Goal: Task Accomplishment & Management: Use online tool/utility

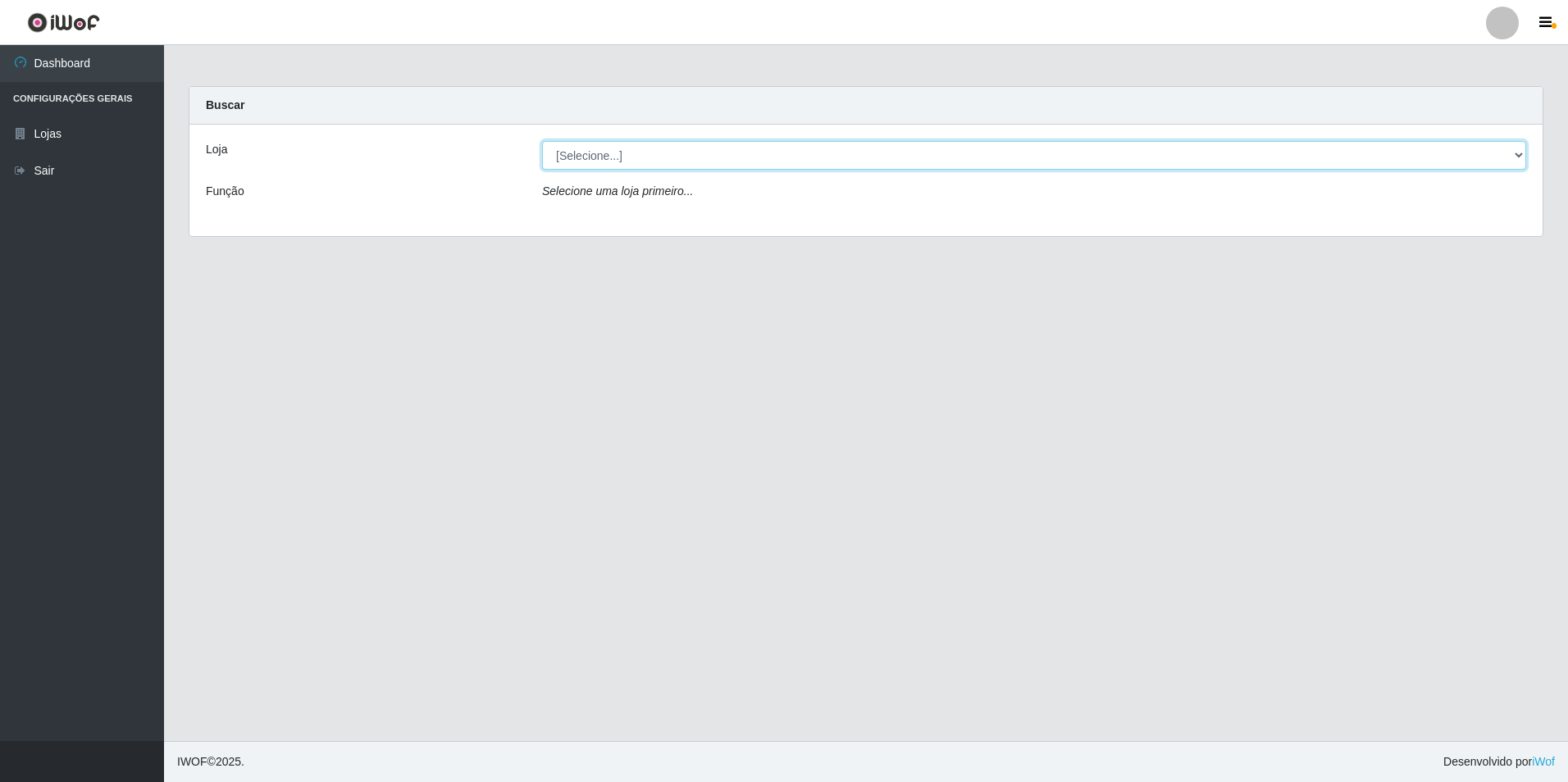
click at [609, 154] on select "[Selecione...] Extraplus - Loja 50 [GEOGRAPHIC_DATA]" at bounding box center [1034, 156] width 984 height 28
select select "451"
click at [542, 141] on select "[Selecione...] Extraplus - Loja 50 [GEOGRAPHIC_DATA]" at bounding box center [1034, 156] width 984 height 28
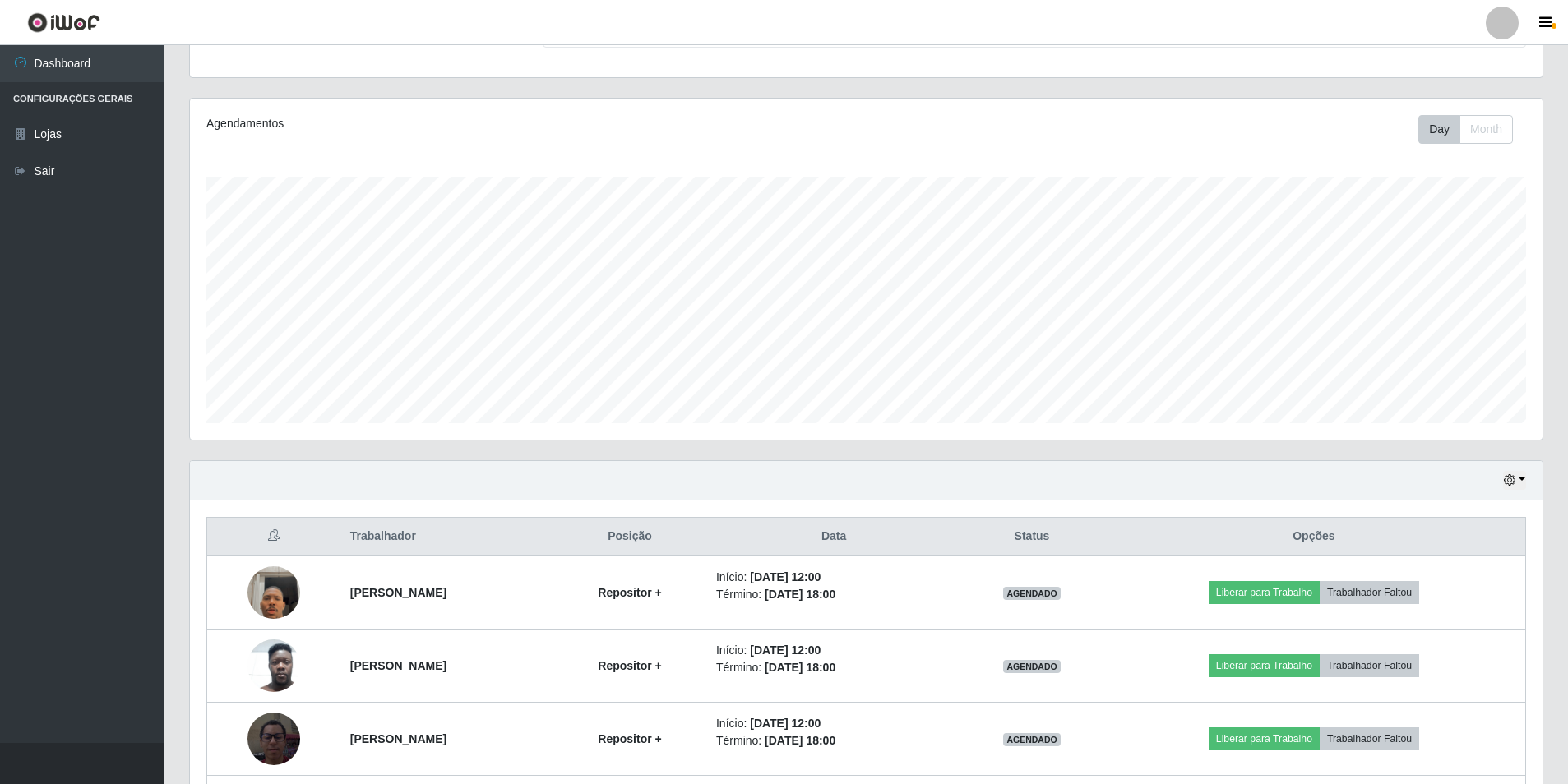
scroll to position [247, 0]
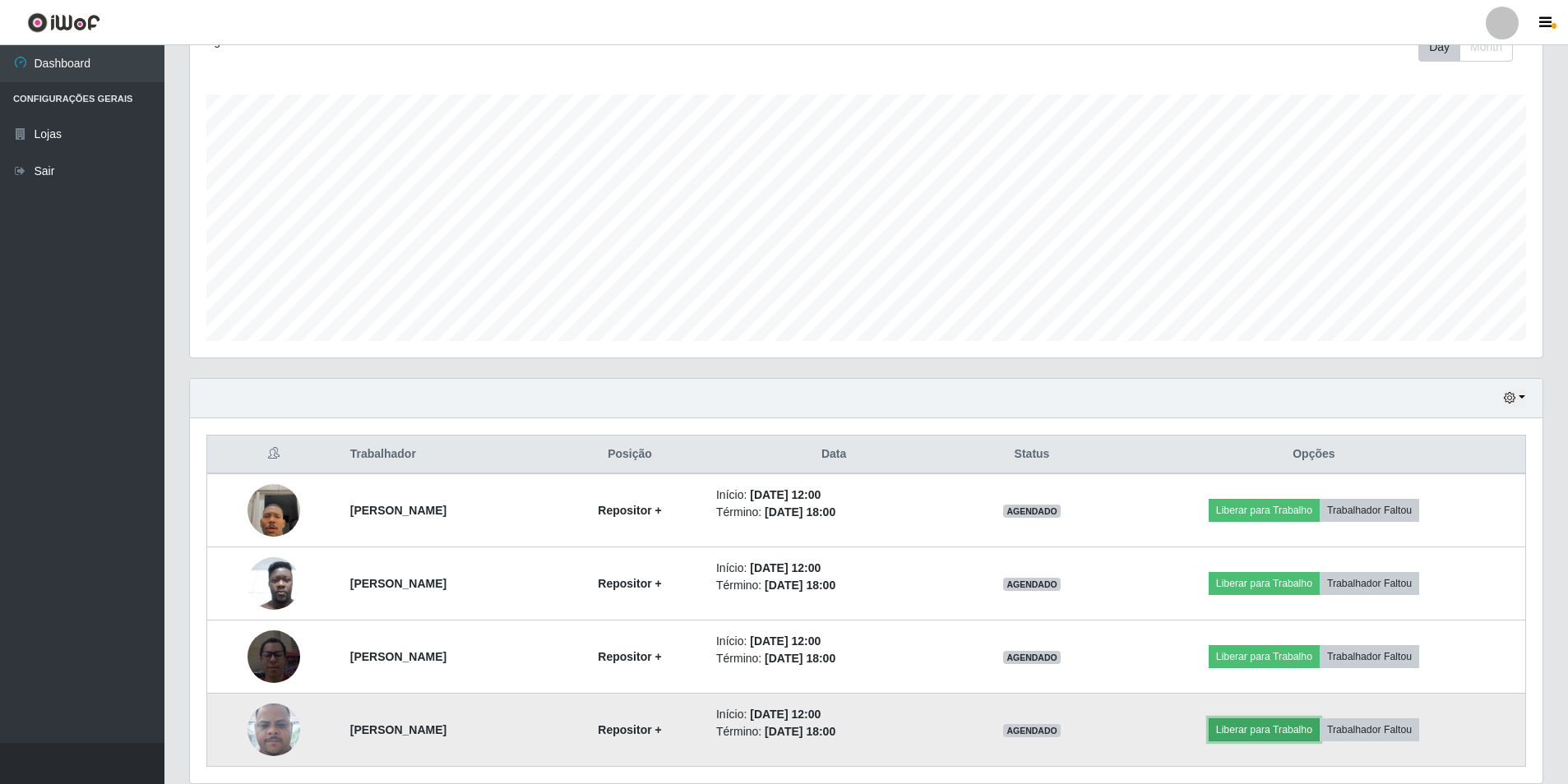
click at [1304, 732] on button "Liberar para Trabalho" at bounding box center [1263, 730] width 111 height 23
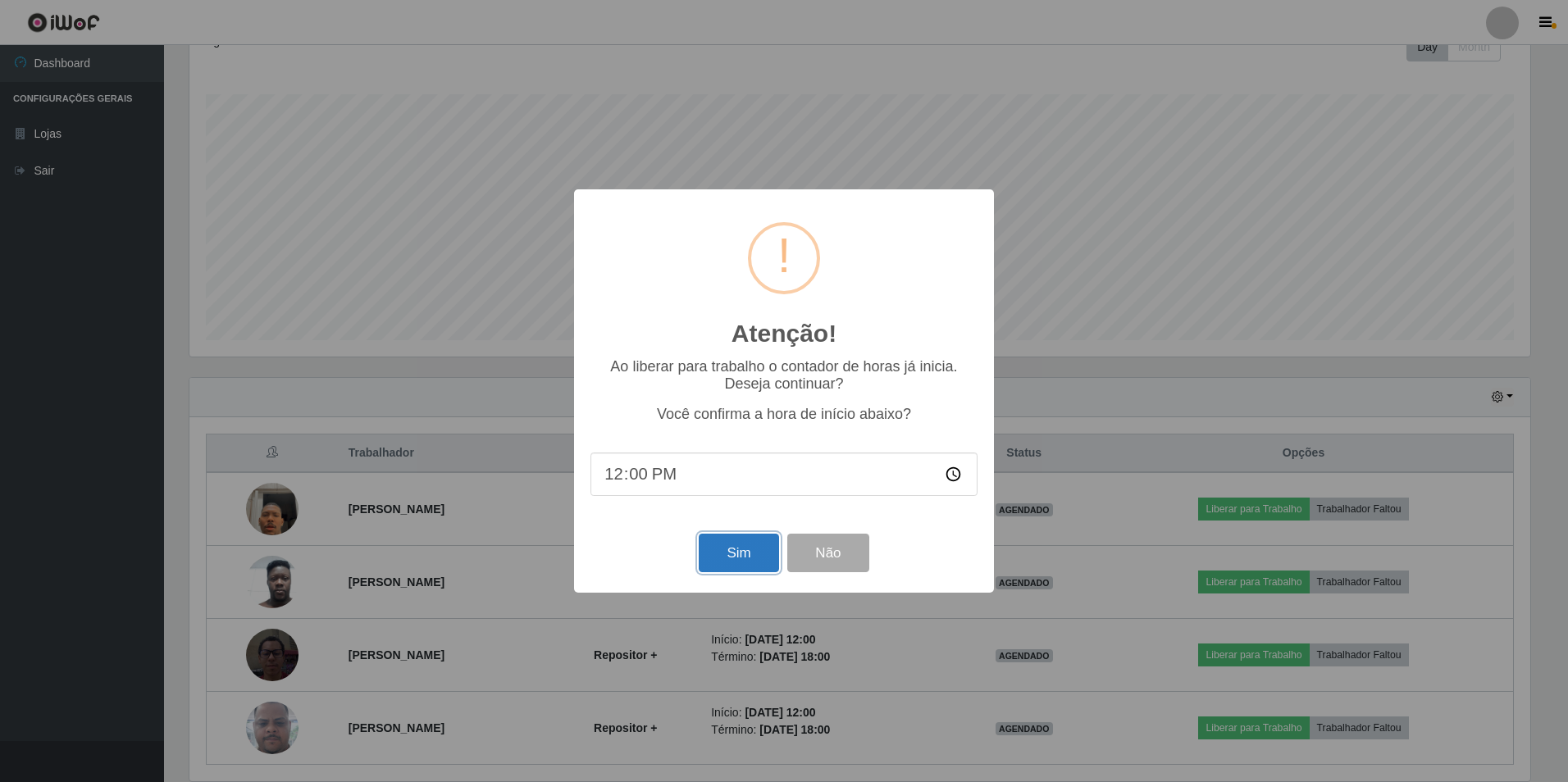
click at [751, 563] on button "Sim" at bounding box center [739, 553] width 79 height 39
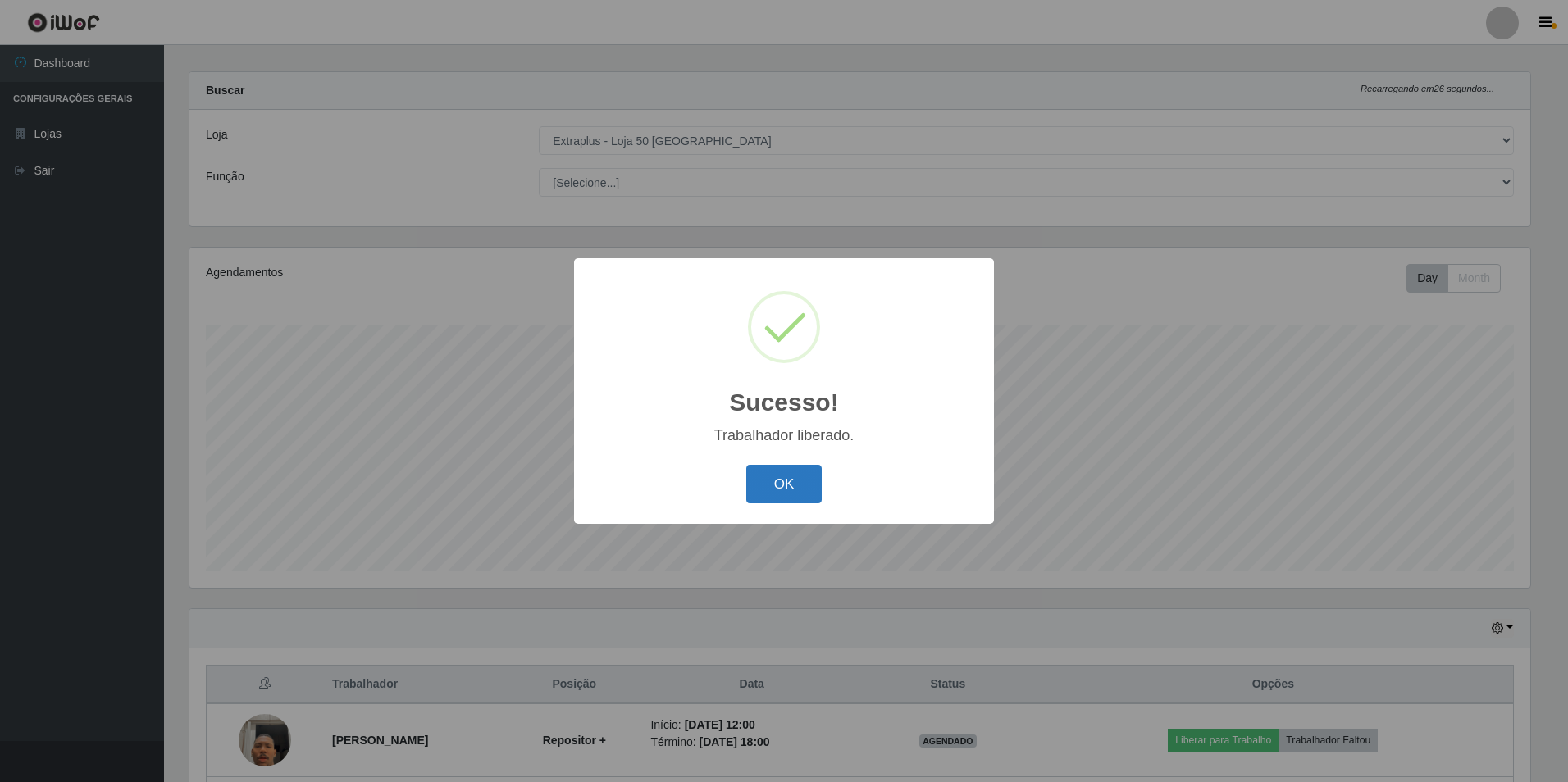
click at [773, 487] on button "OK" at bounding box center [784, 484] width 76 height 39
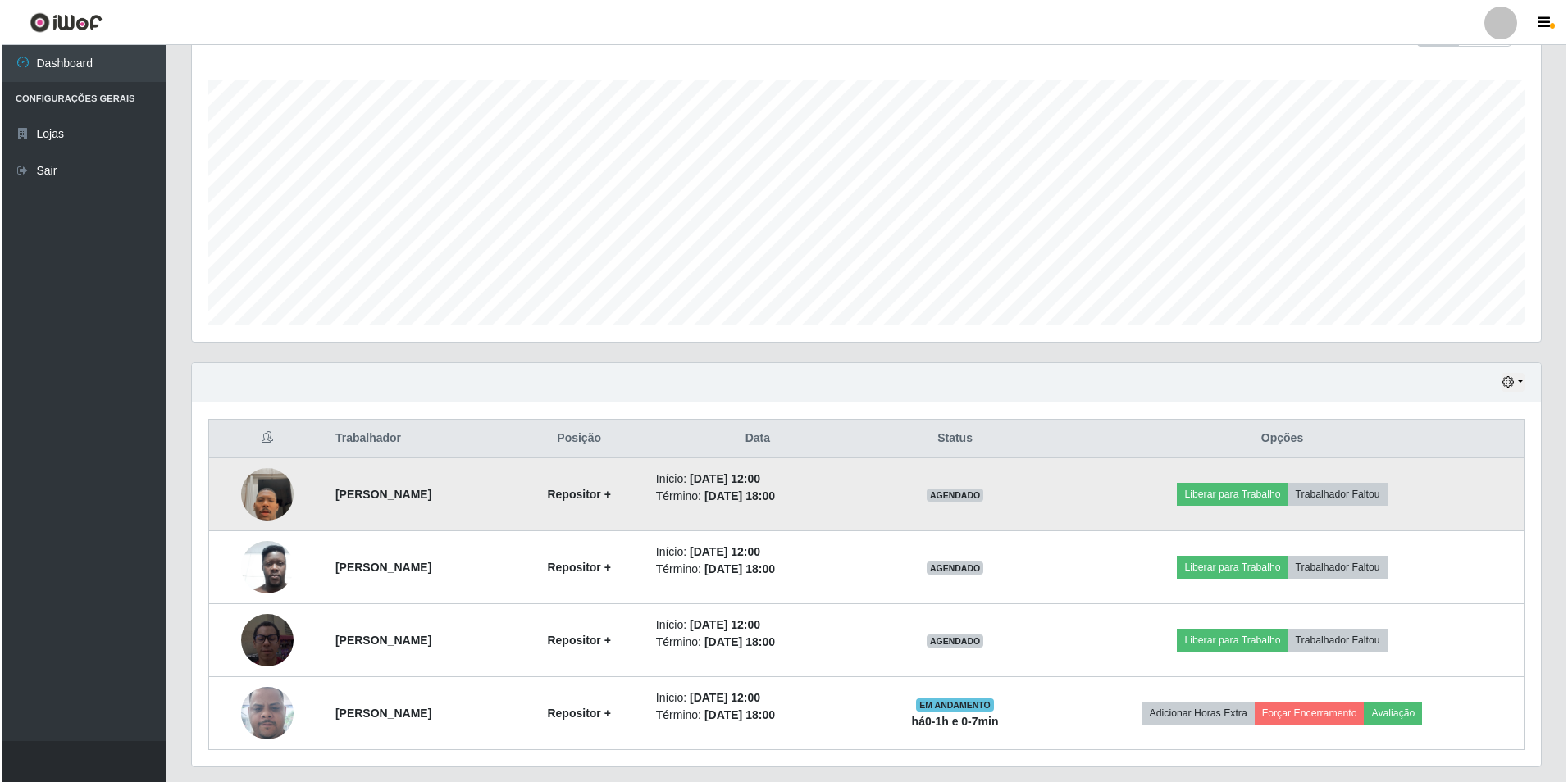
scroll to position [307, 0]
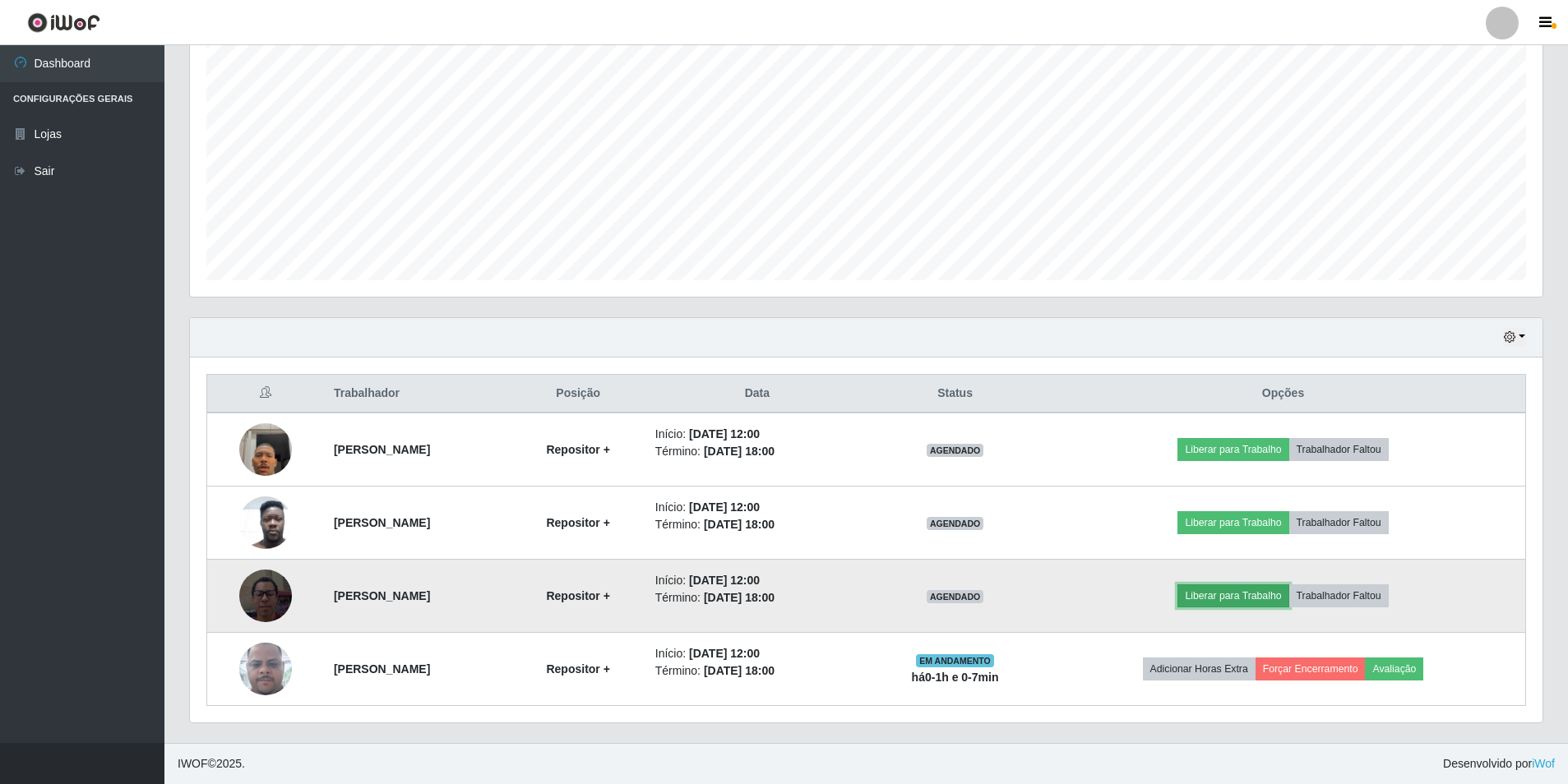
click at [1277, 598] on button "Liberar para Trabalho" at bounding box center [1232, 596] width 111 height 23
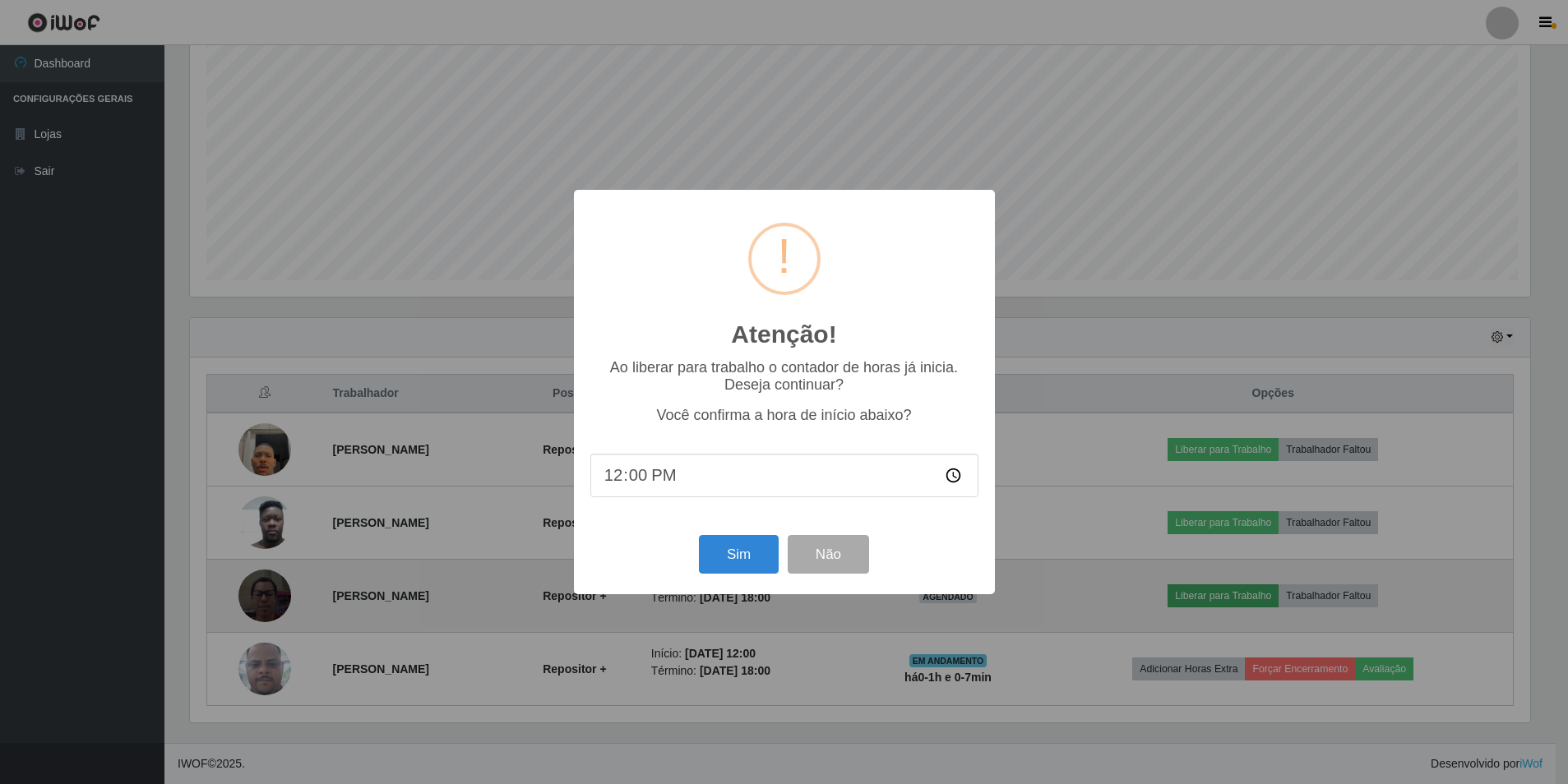
scroll to position [341, 1344]
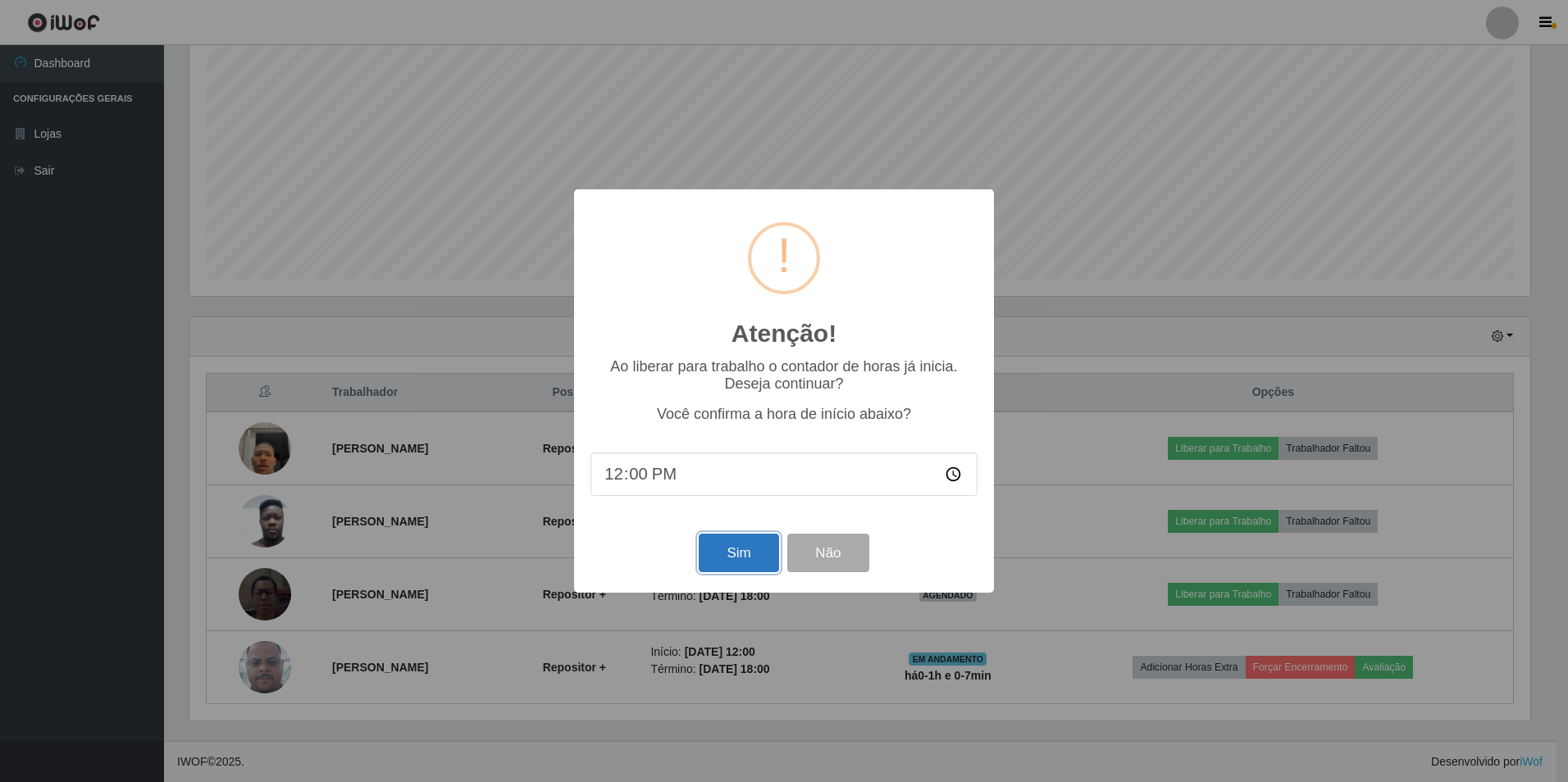
click at [762, 555] on button "Sim" at bounding box center [739, 553] width 79 height 39
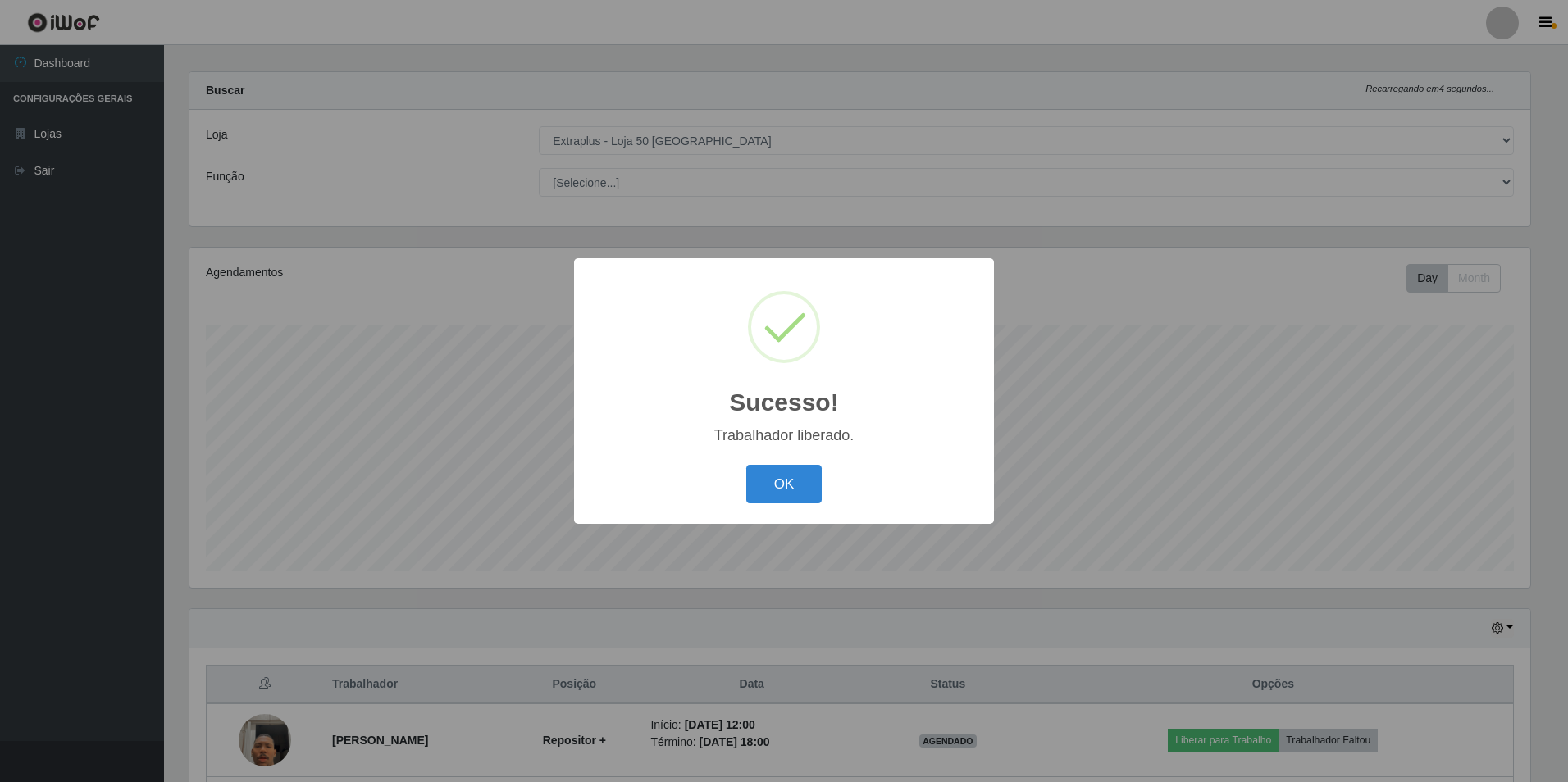
click at [746, 465] on button "OK" at bounding box center [784, 484] width 76 height 39
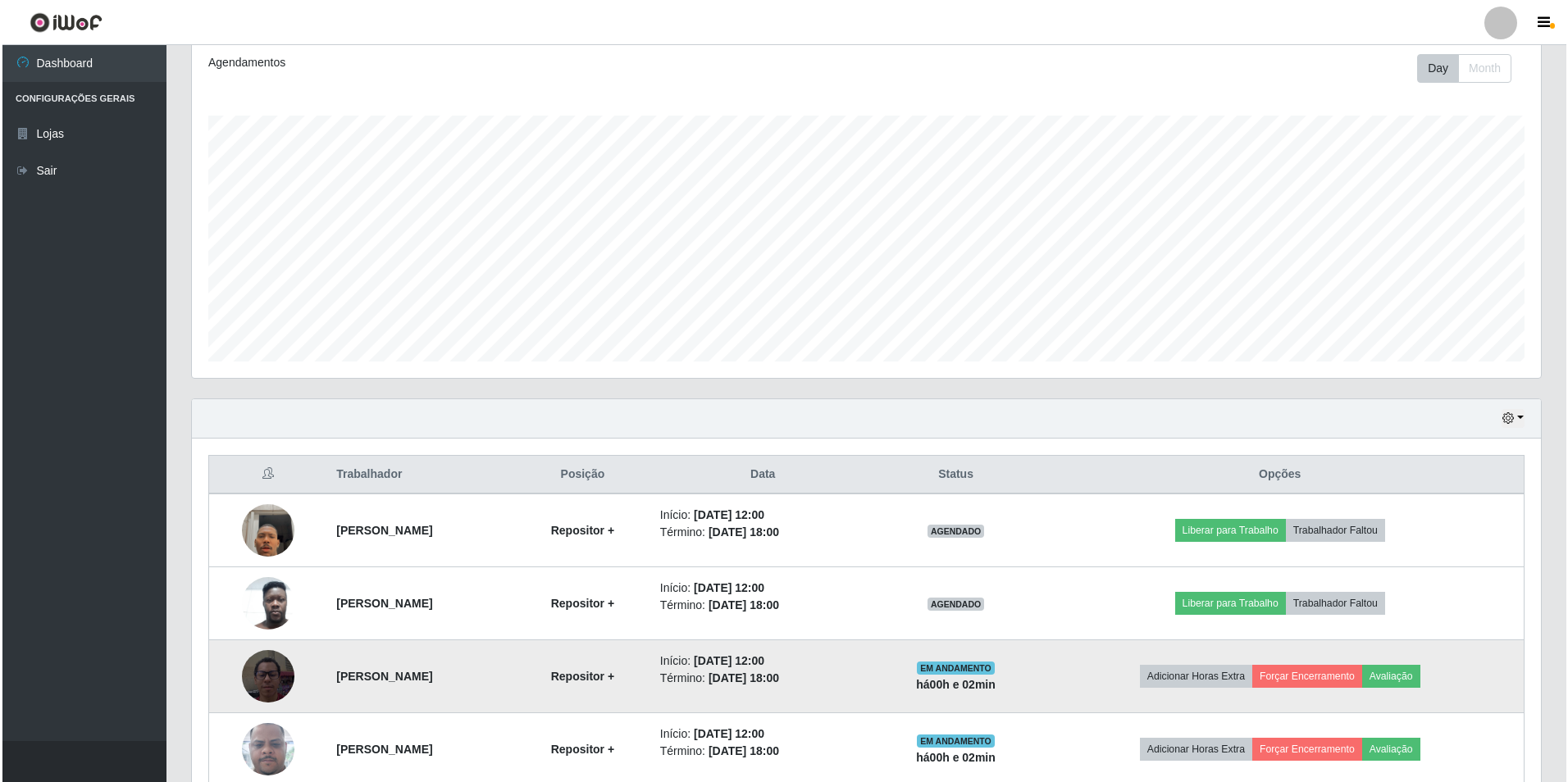
scroll to position [307, 0]
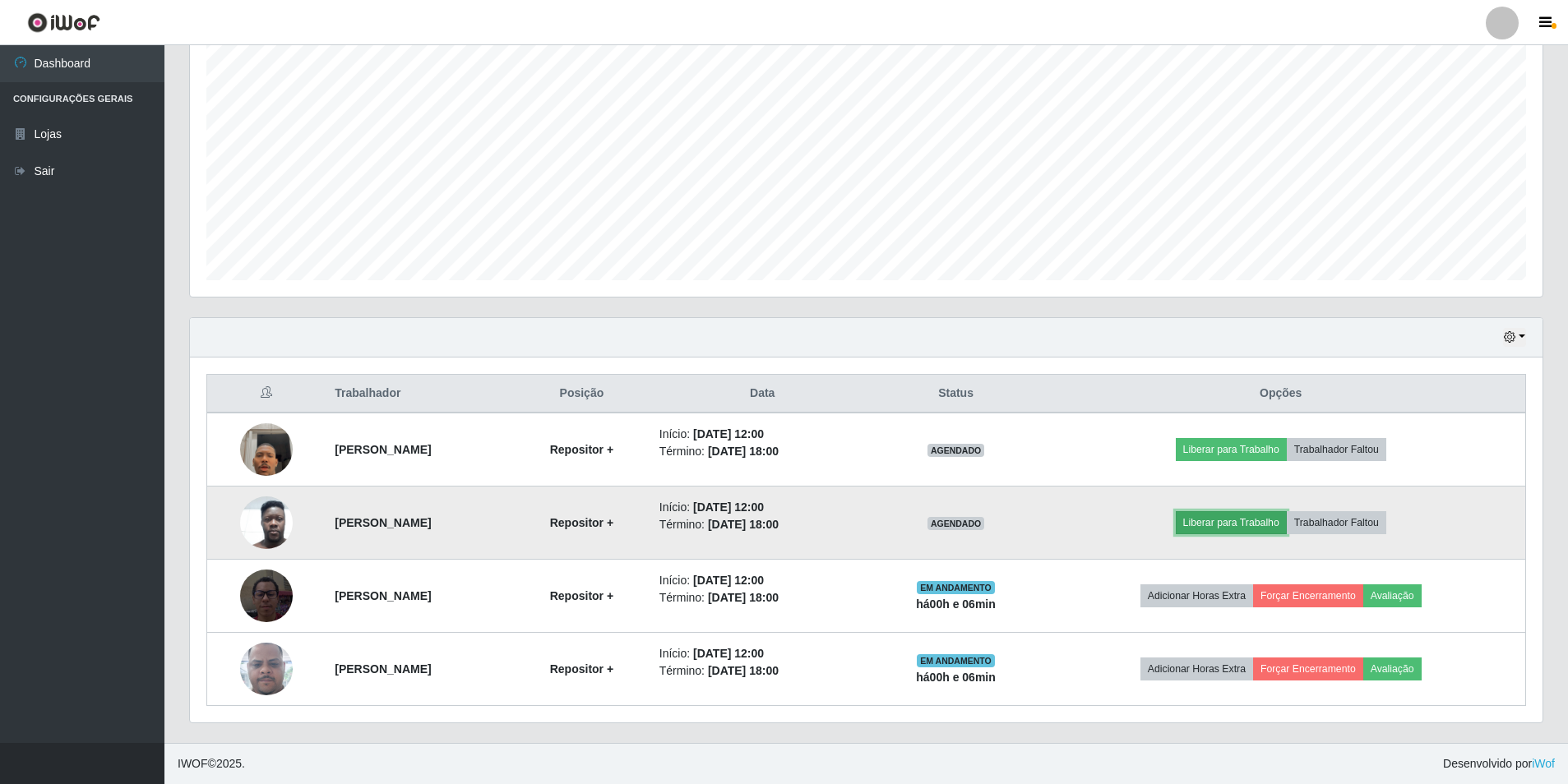
click at [1287, 525] on button "Liberar para Trabalho" at bounding box center [1230, 523] width 111 height 23
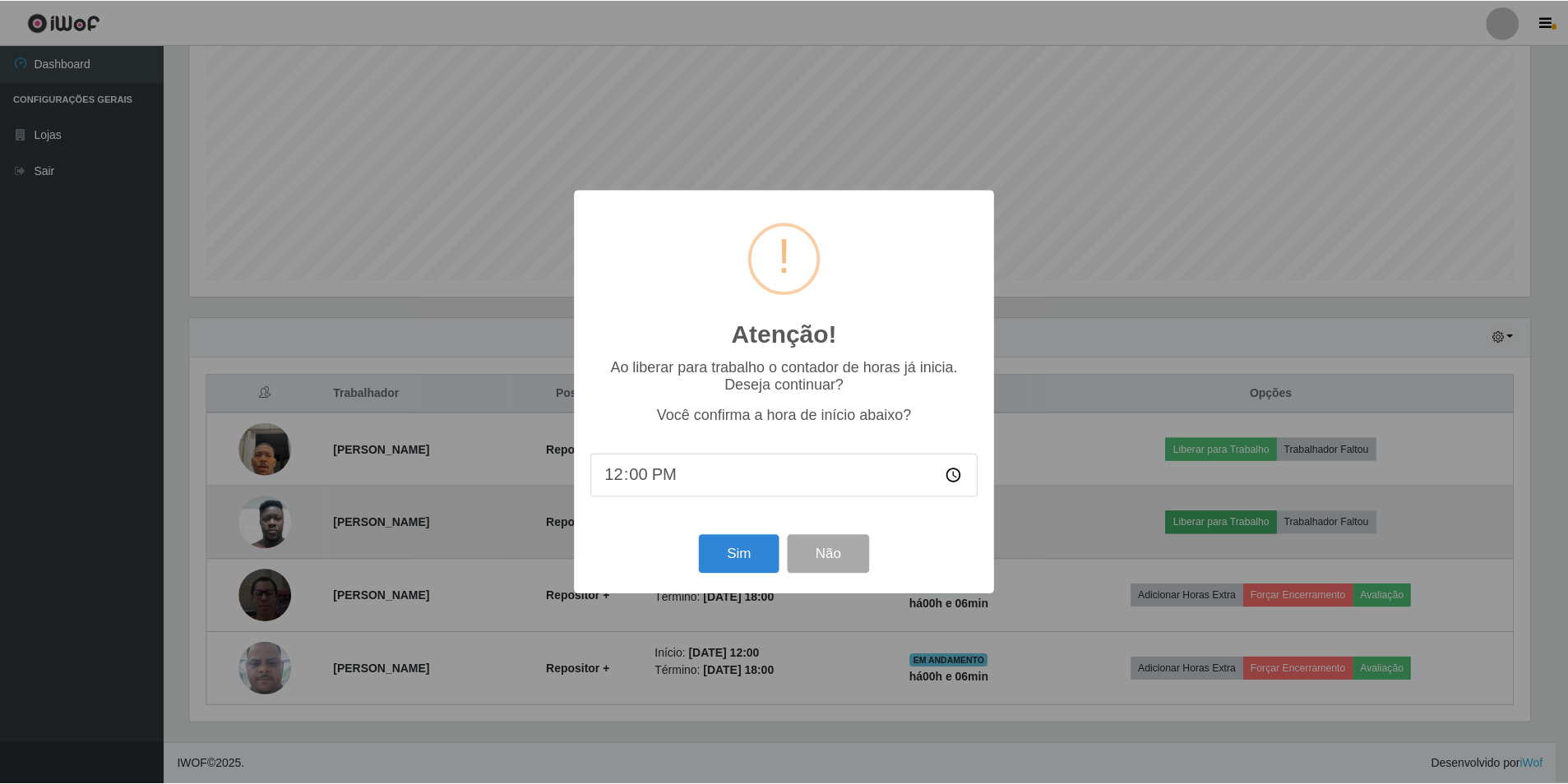
scroll to position [341, 1344]
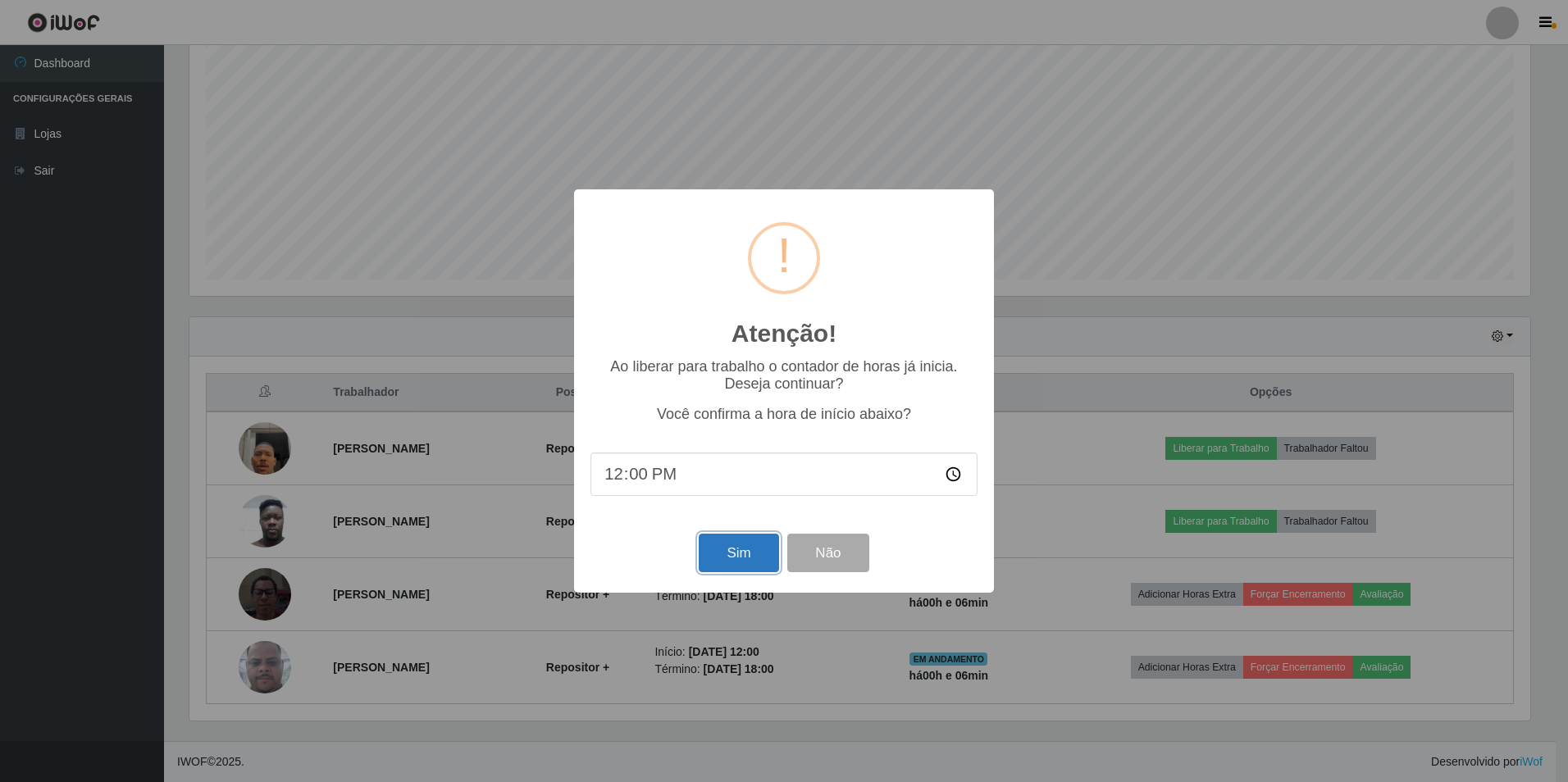
click at [731, 549] on button "Sim" at bounding box center [739, 553] width 79 height 39
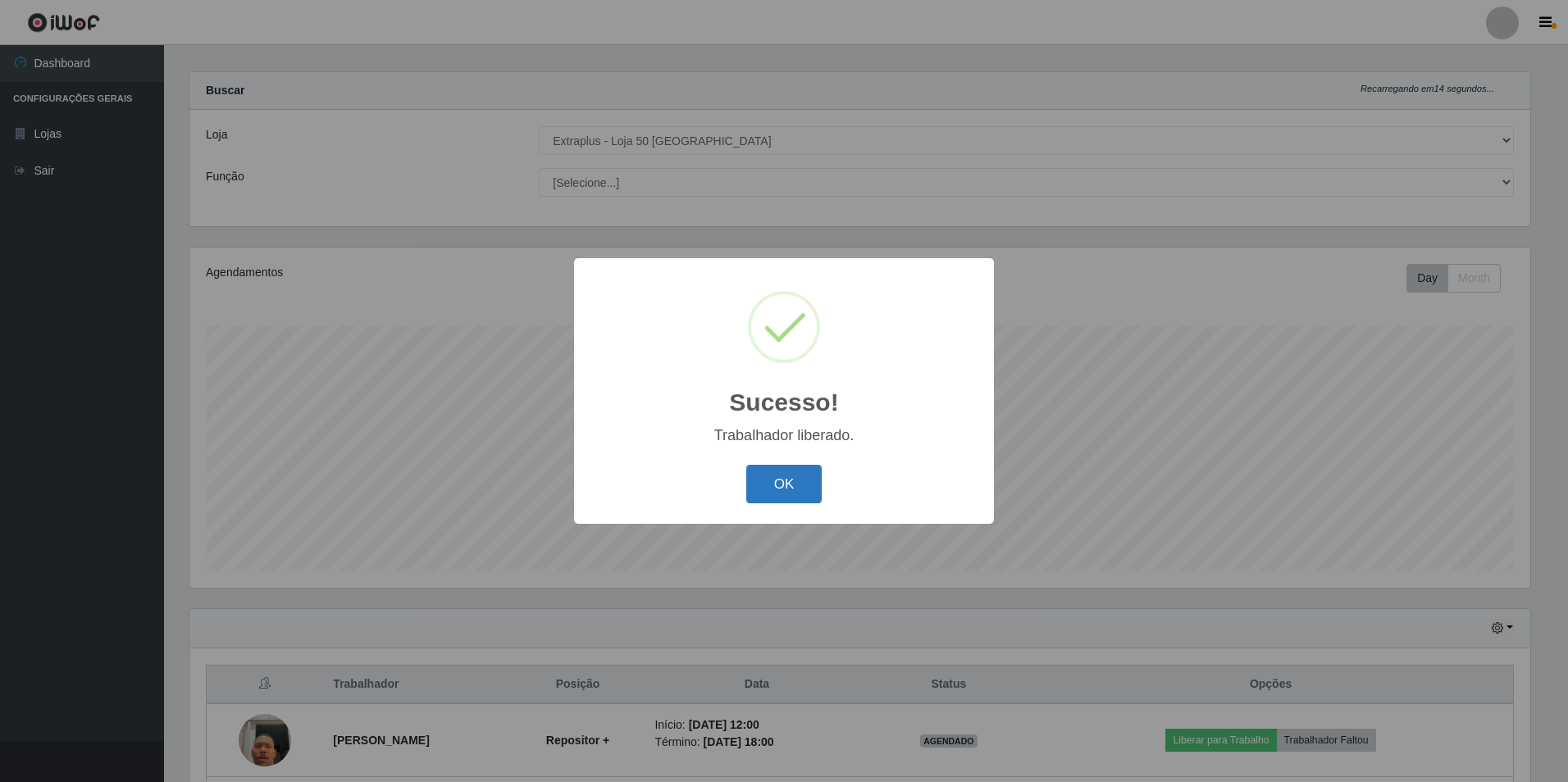
click at [781, 492] on button "OK" at bounding box center [784, 484] width 76 height 39
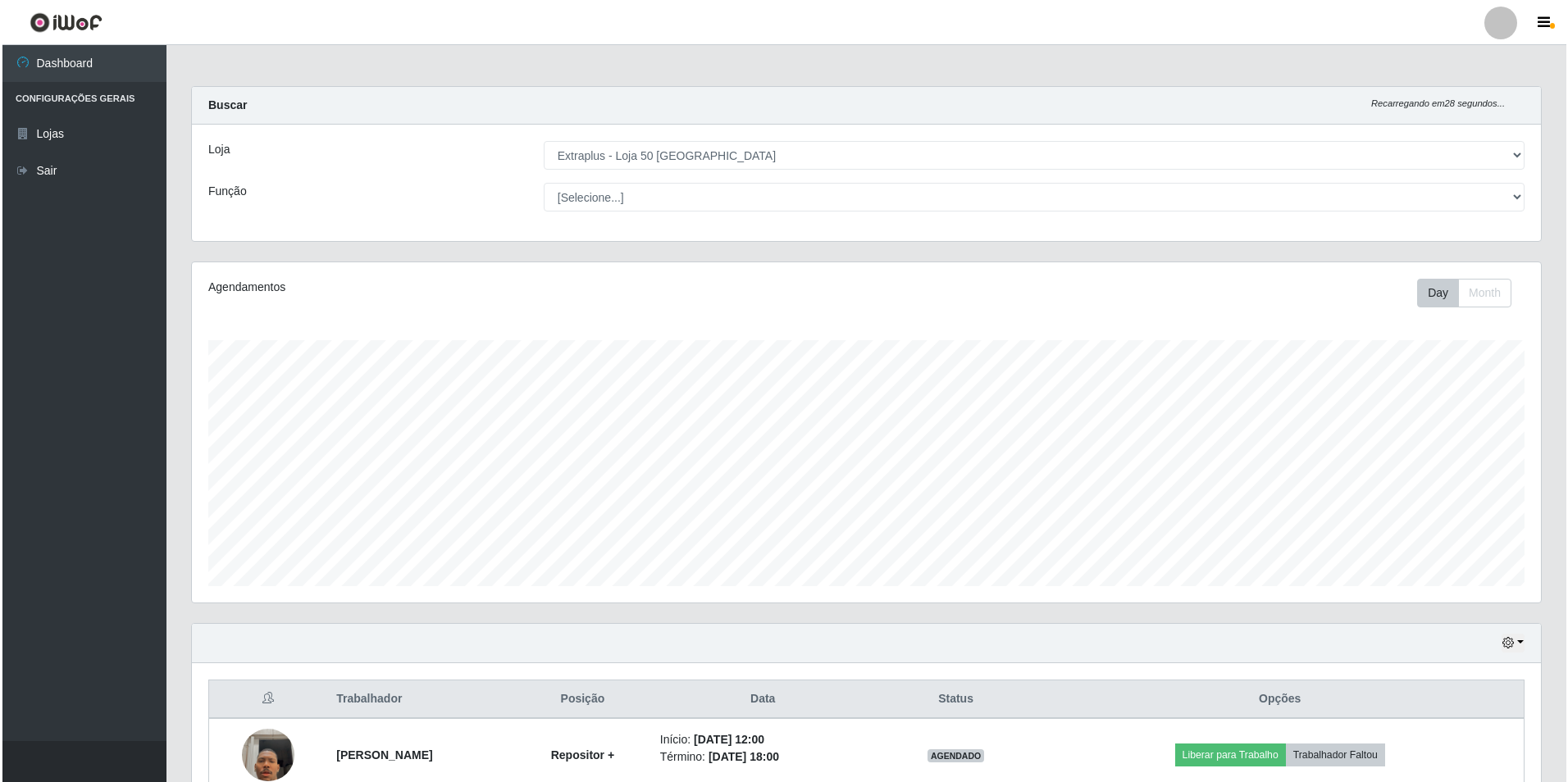
scroll to position [82, 0]
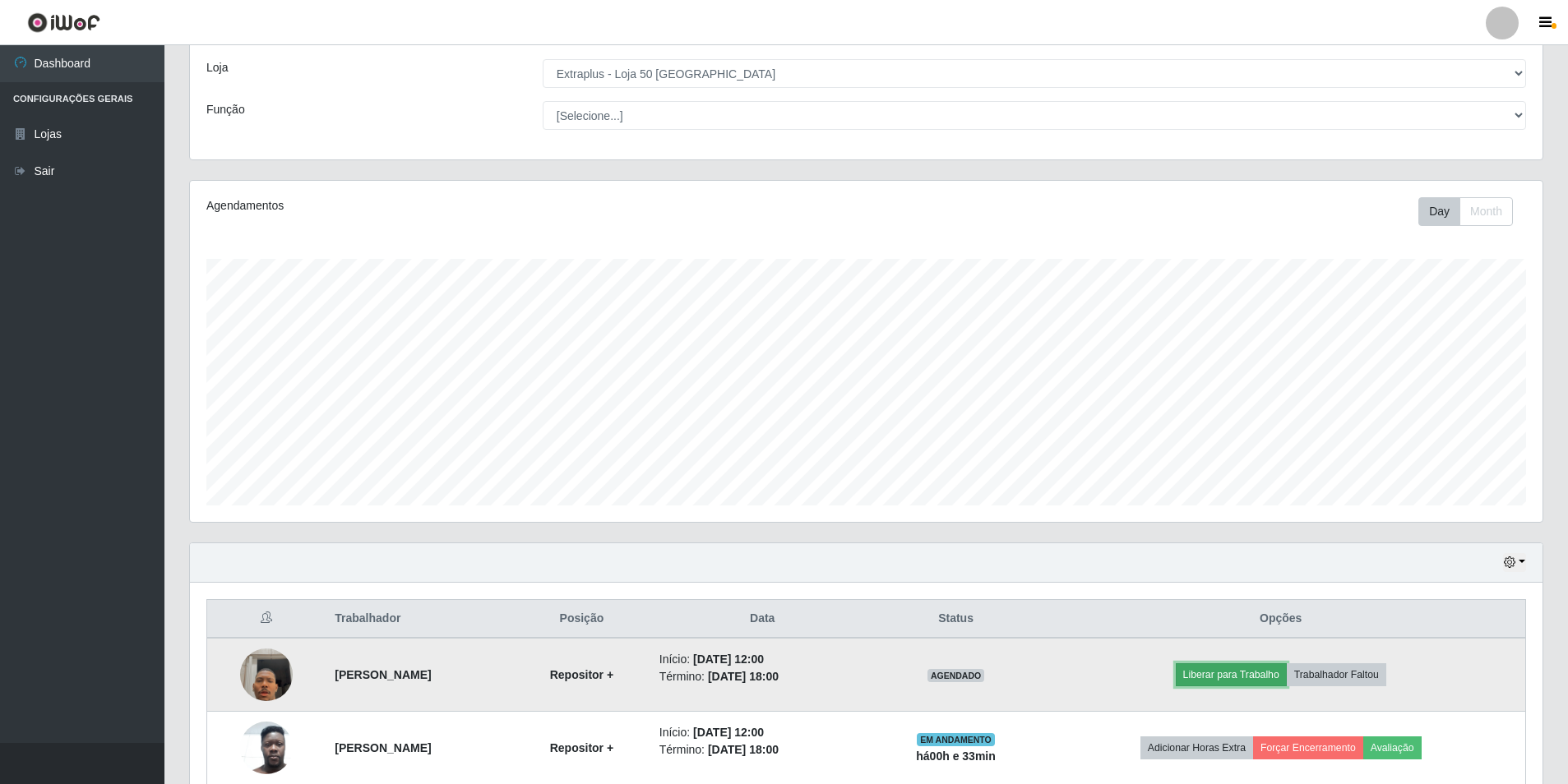
click at [1230, 684] on button "Liberar para Trabalho" at bounding box center [1230, 675] width 111 height 23
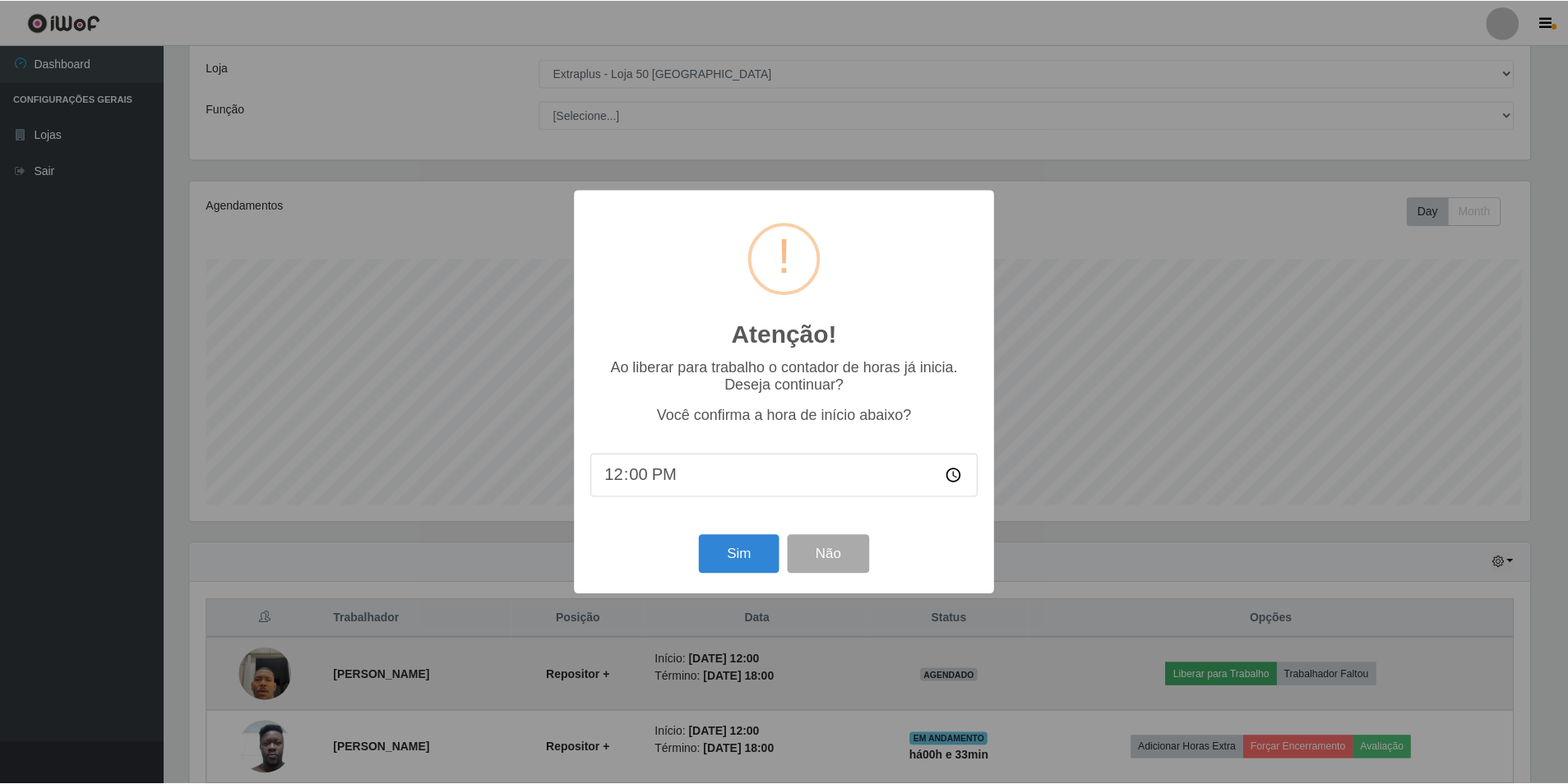
scroll to position [341, 1344]
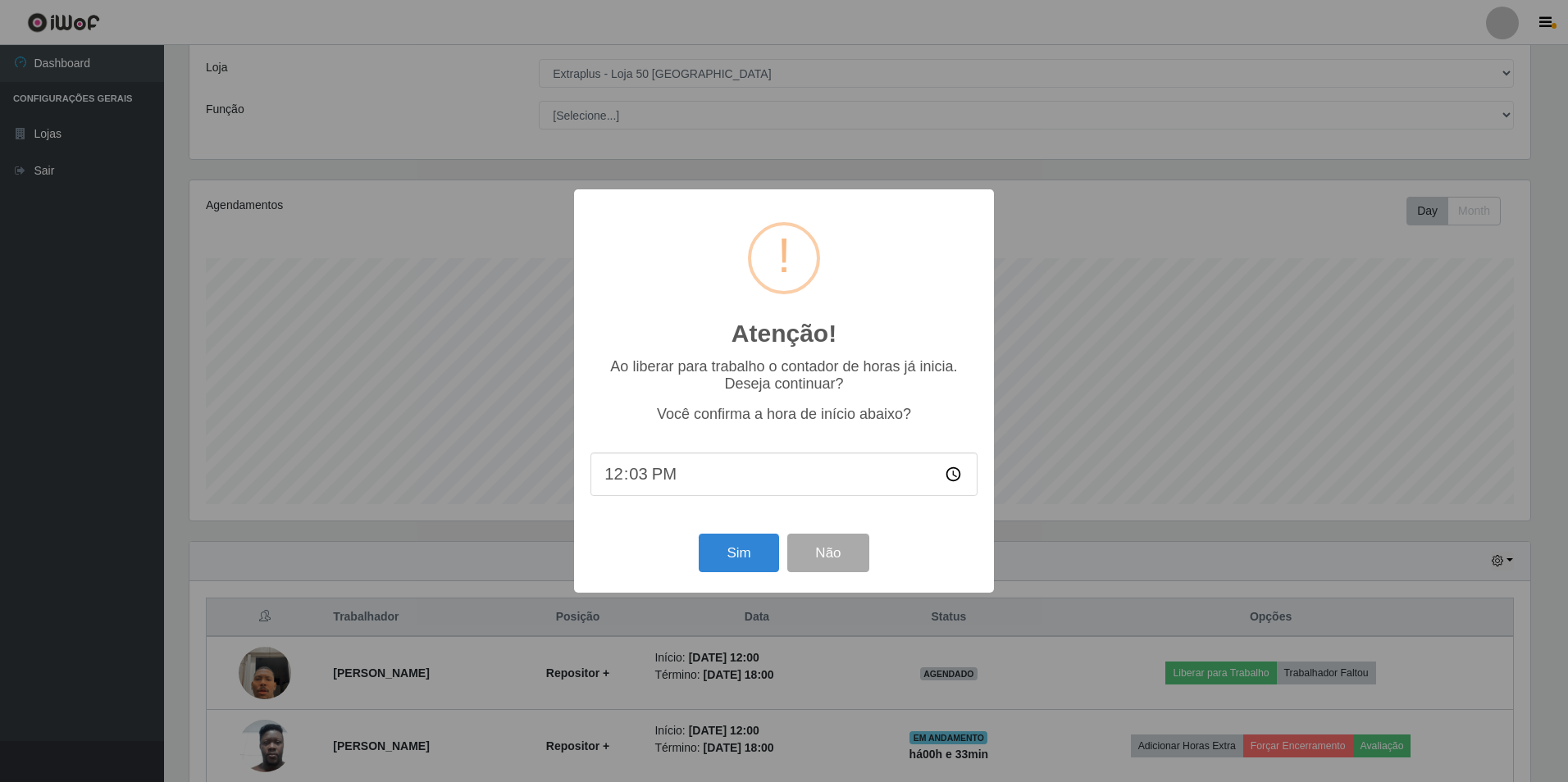
type input "12:33"
click at [753, 544] on button "Sim" at bounding box center [739, 553] width 79 height 39
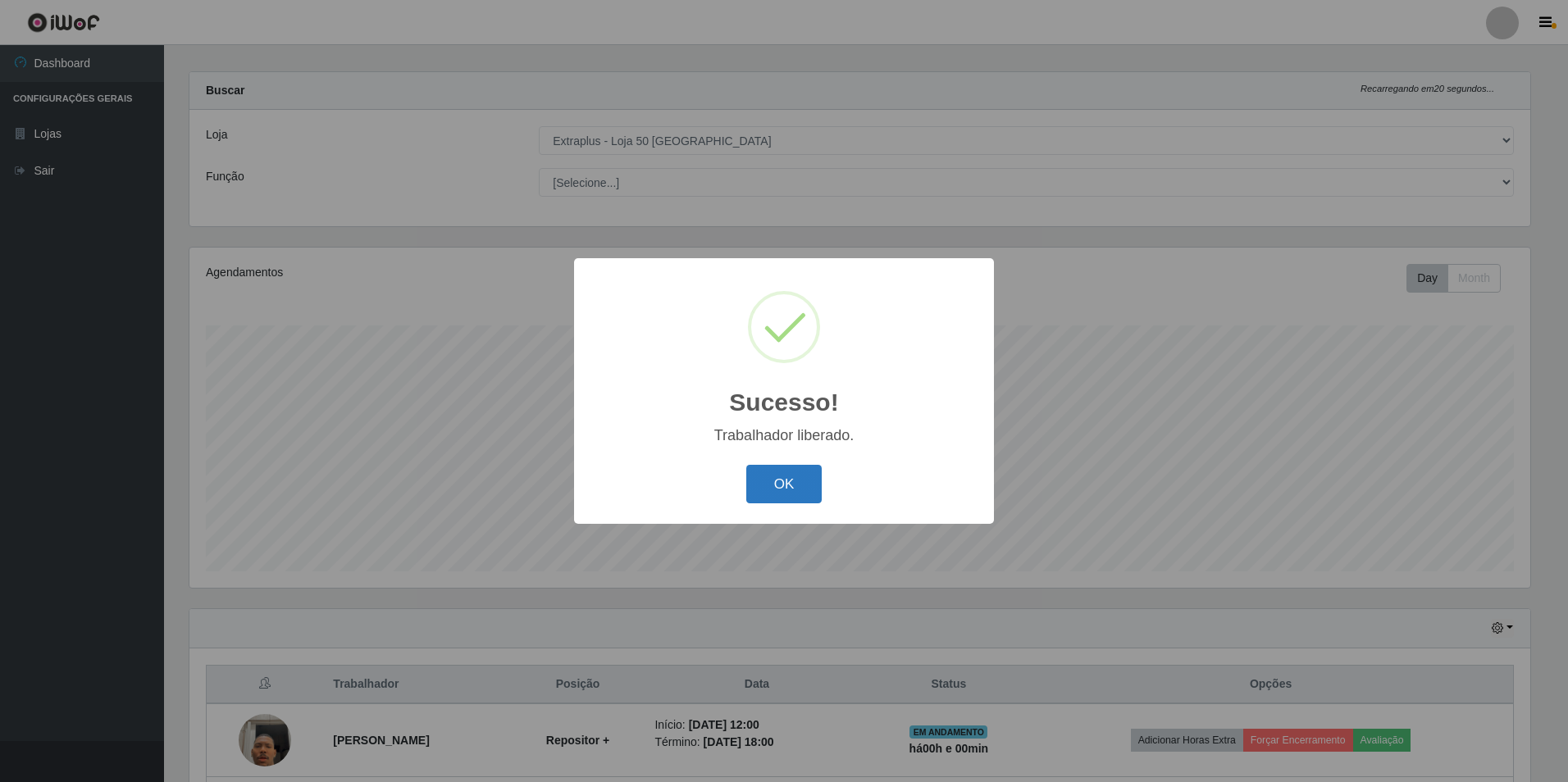
click at [769, 486] on button "OK" at bounding box center [784, 484] width 76 height 39
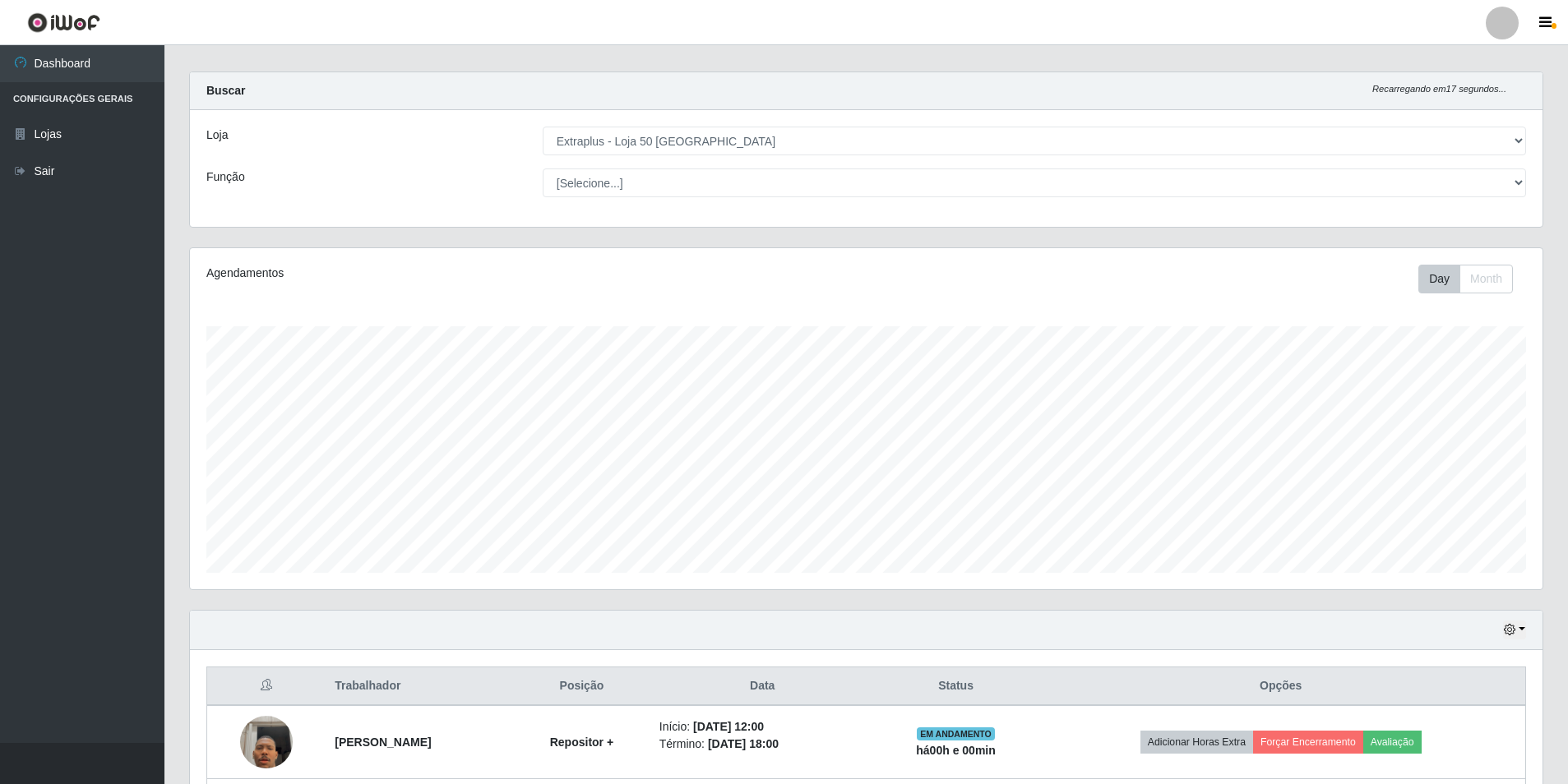
scroll to position [97, 0]
